Goal: Information Seeking & Learning: Learn about a topic

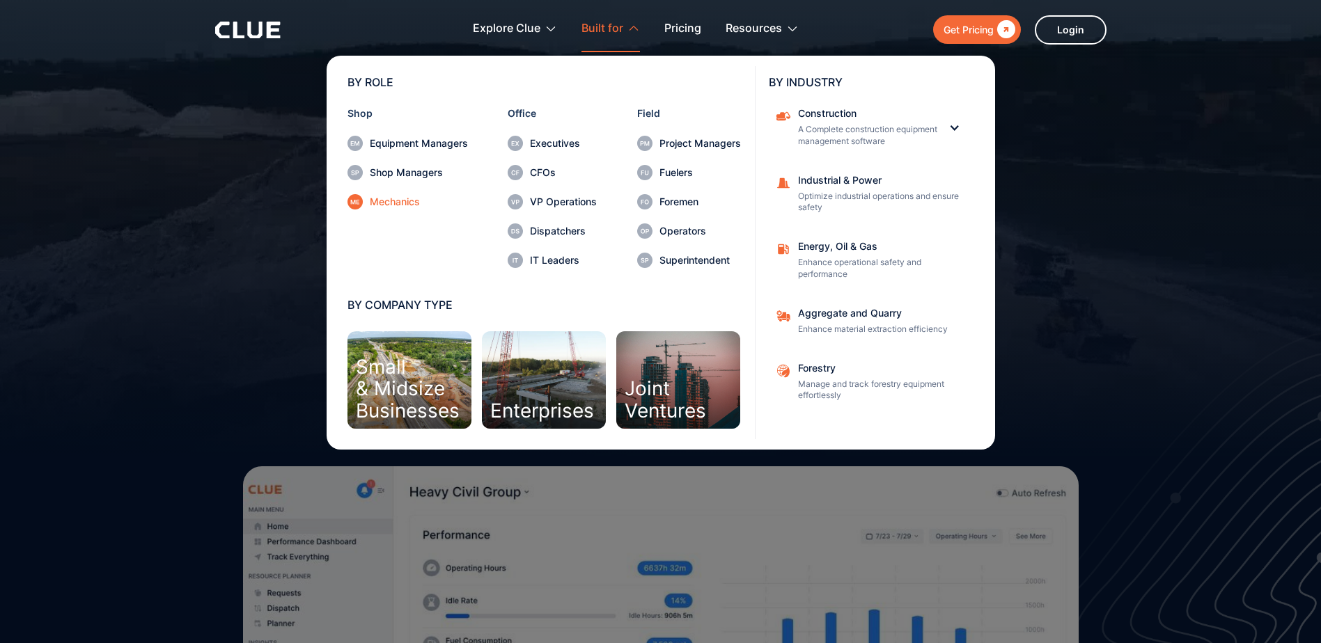
click at [398, 203] on div "Mechanics" at bounding box center [419, 202] width 98 height 10
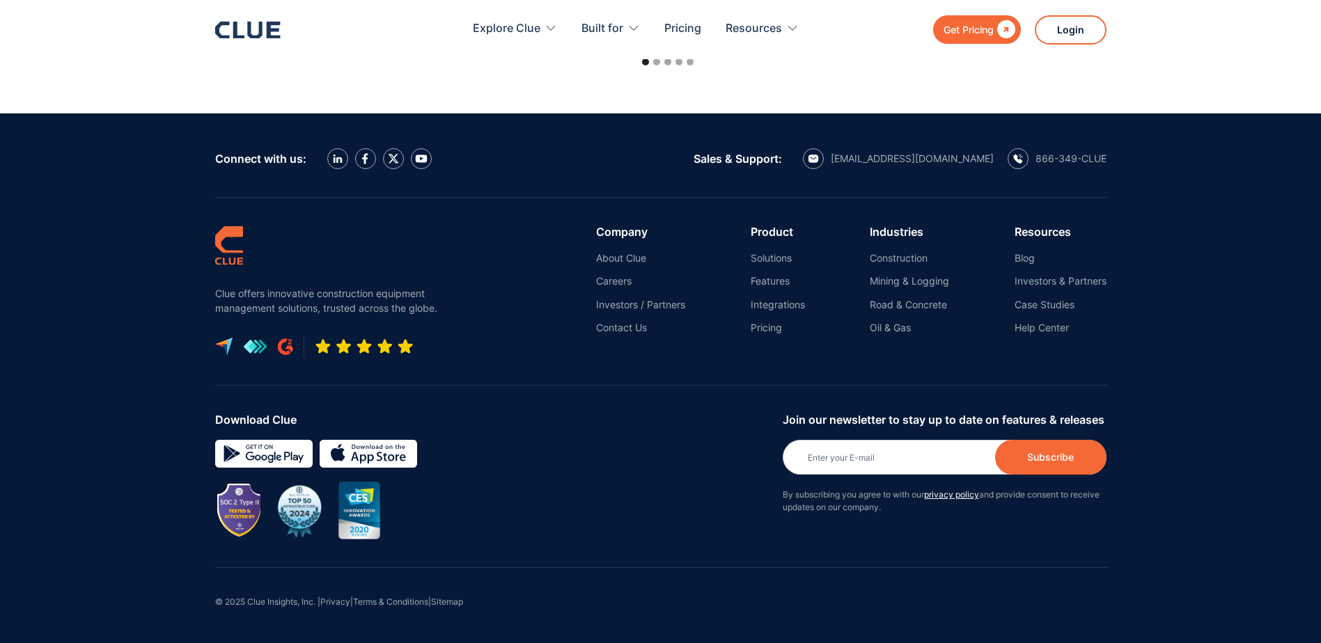
scroll to position [5003, 0]
click at [776, 302] on link "Integrations" at bounding box center [777, 305] width 54 height 13
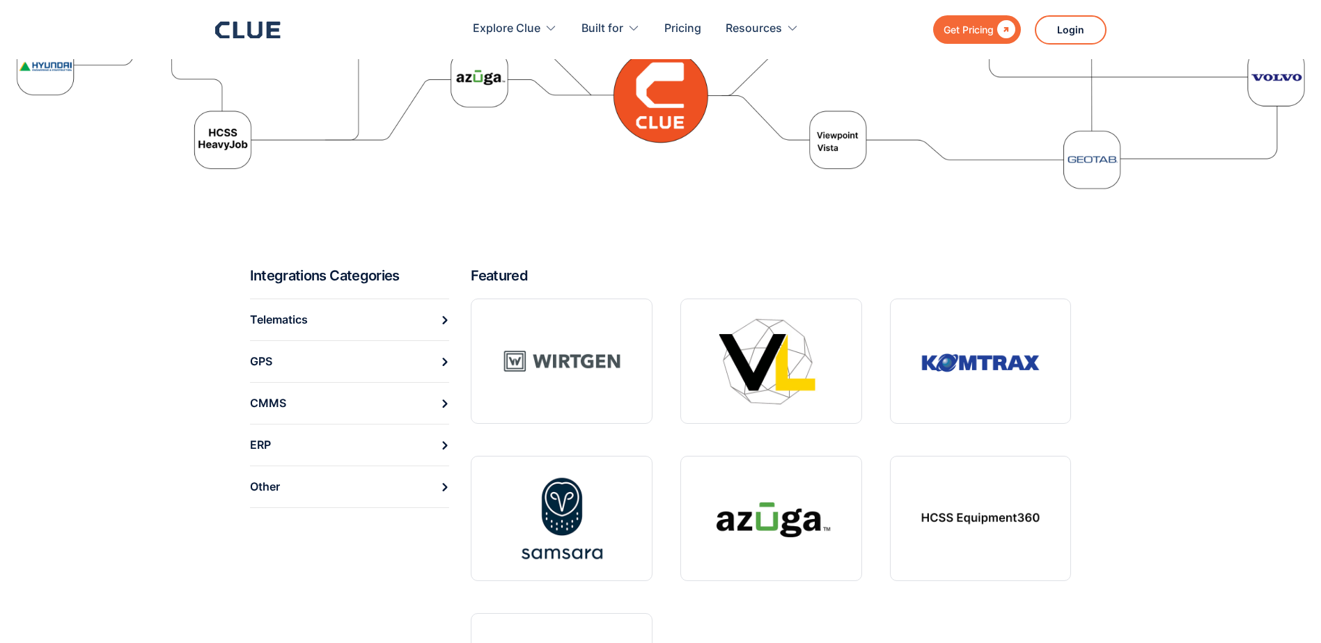
scroll to position [348, 0]
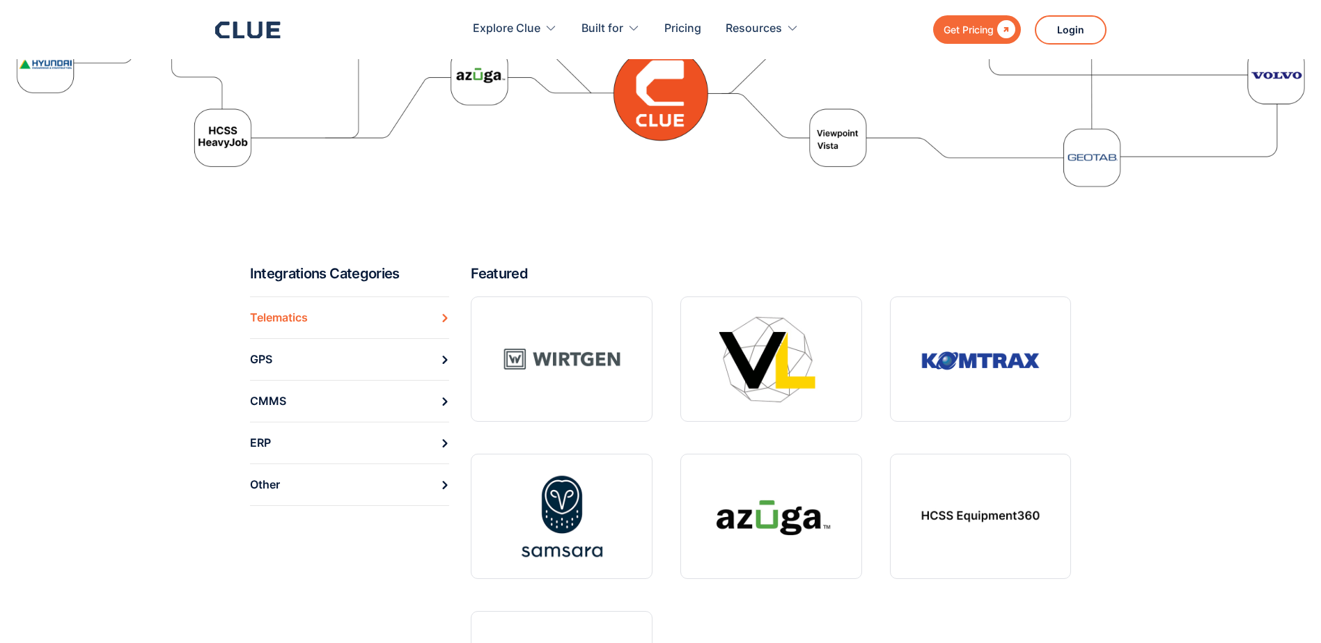
click at [280, 322] on div "Telematics" at bounding box center [279, 318] width 58 height 22
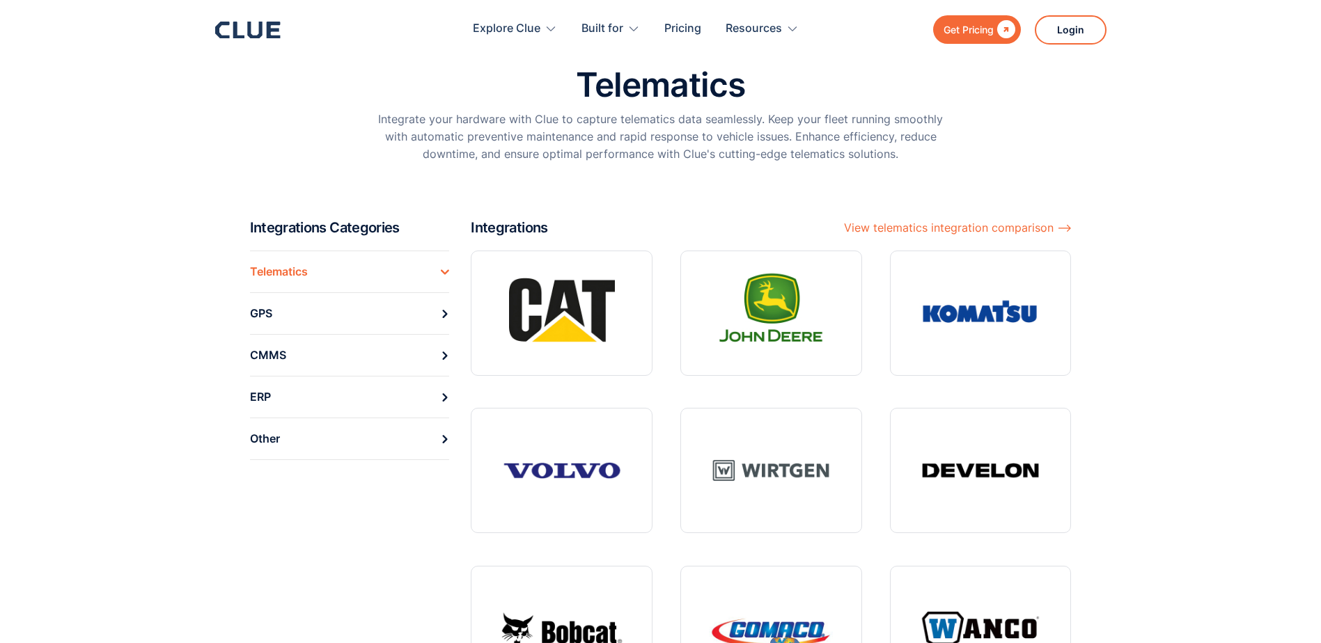
scroll to position [70, 0]
click at [283, 324] on link "GPS" at bounding box center [350, 314] width 200 height 42
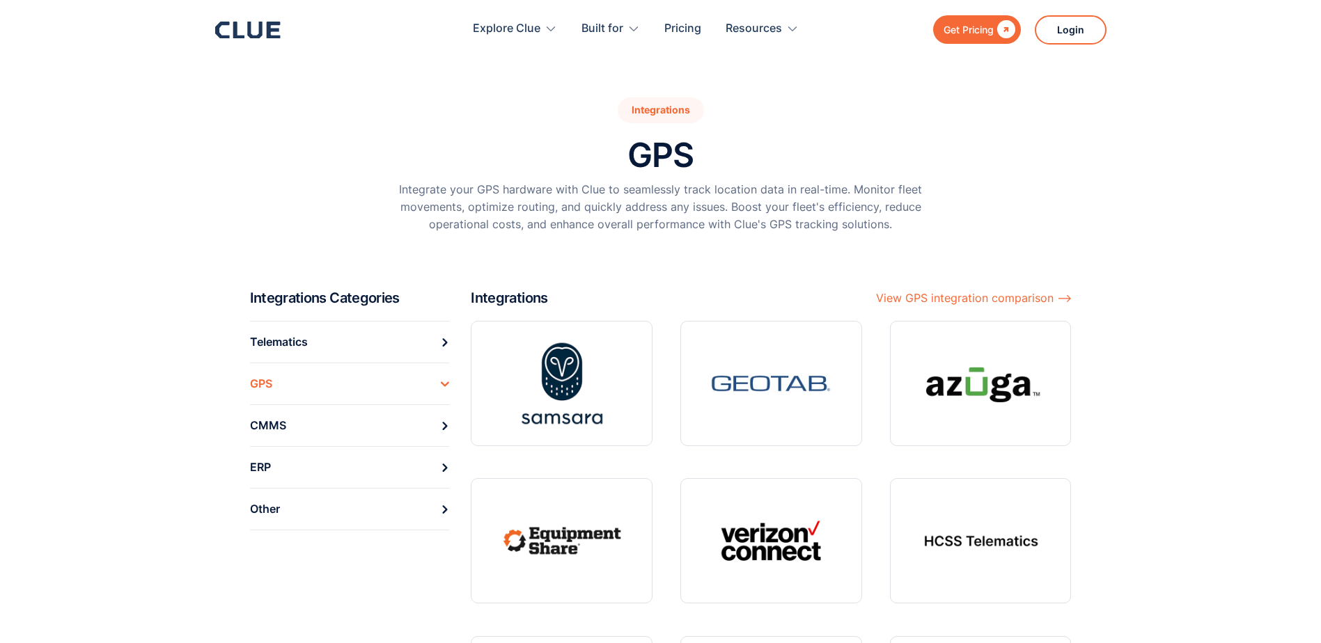
drag, startPoint x: 1188, startPoint y: 358, endPoint x: 1075, endPoint y: 388, distance: 117.5
